Goal: Find contact information: Obtain details needed to contact an individual or organization

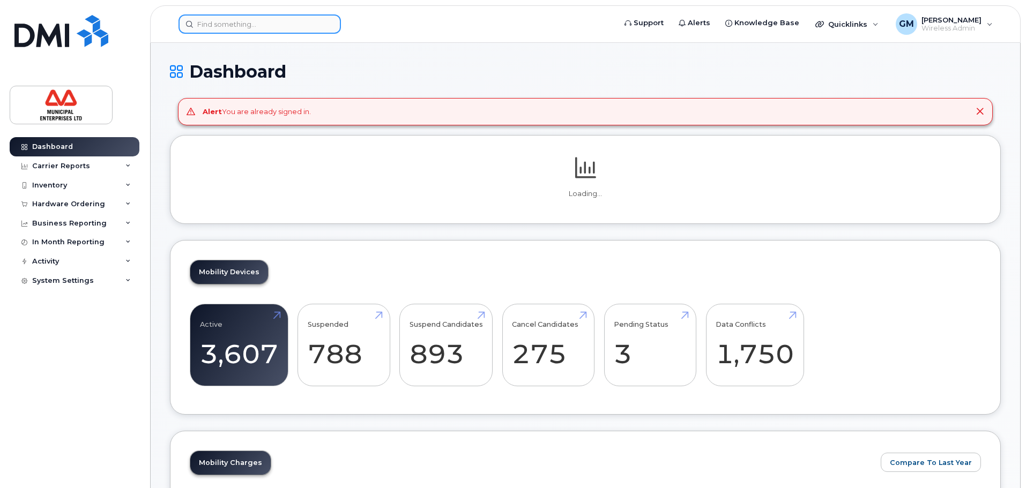
click at [243, 31] on input at bounding box center [259, 23] width 162 height 19
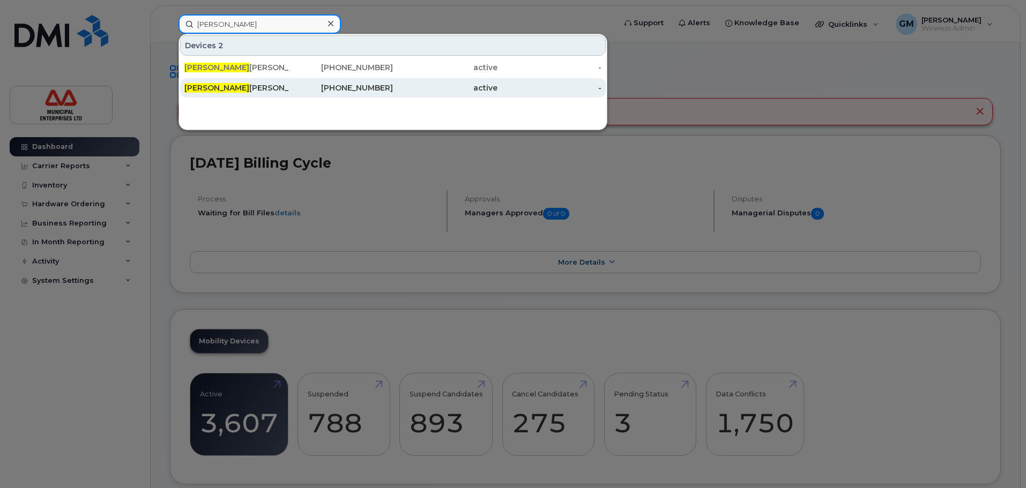
type input "[PERSON_NAME]"
click at [243, 86] on div "[PERSON_NAME]" at bounding box center [236, 88] width 105 height 11
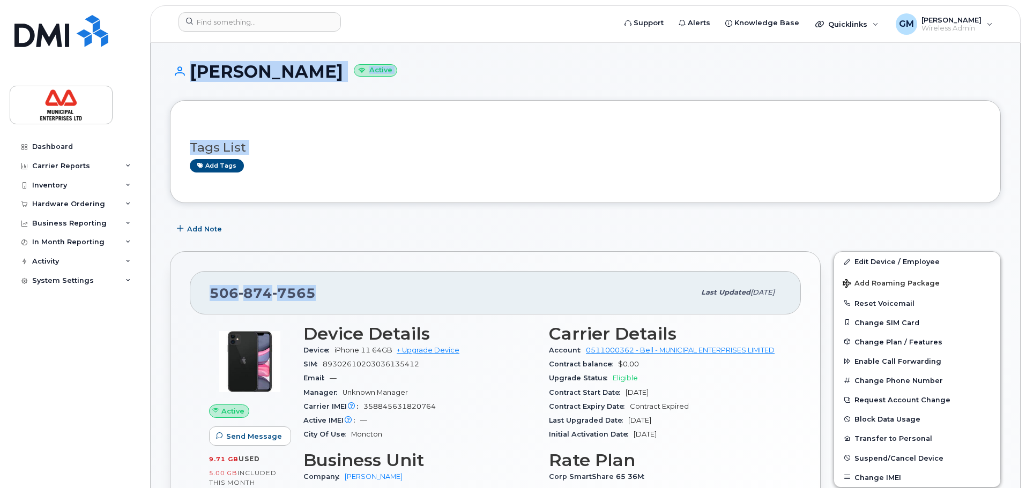
drag, startPoint x: 317, startPoint y: 301, endPoint x: 93, endPoint y: 301, distance: 223.5
click at [338, 292] on div "506 874 7565" at bounding box center [452, 292] width 485 height 23
click at [215, 295] on span "506 874 7565" at bounding box center [263, 293] width 106 height 16
drag, startPoint x: 208, startPoint y: 295, endPoint x: 324, endPoint y: 287, distance: 115.5
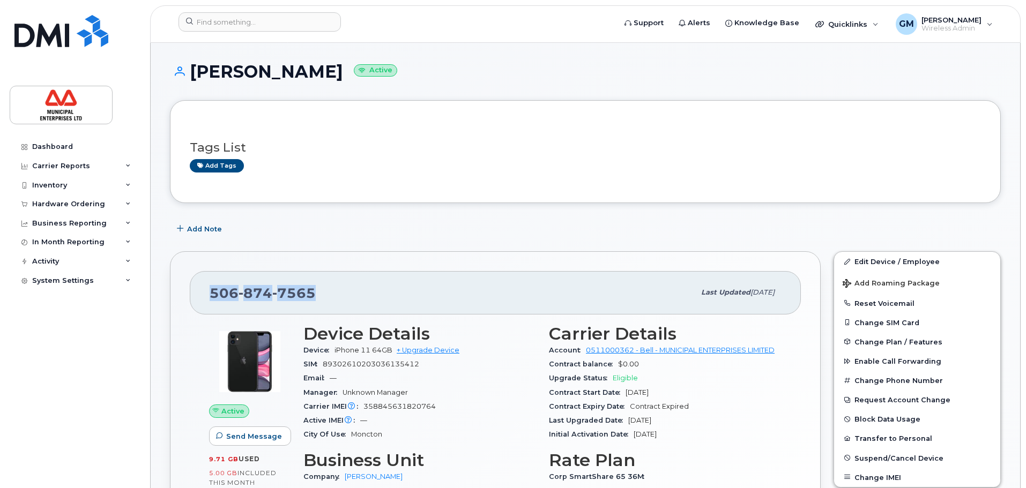
click at [328, 287] on div "506 874 7565 Last updated Jun 30, 2025" at bounding box center [495, 292] width 611 height 43
copy span "506 874 7565"
